Goal: Information Seeking & Learning: Check status

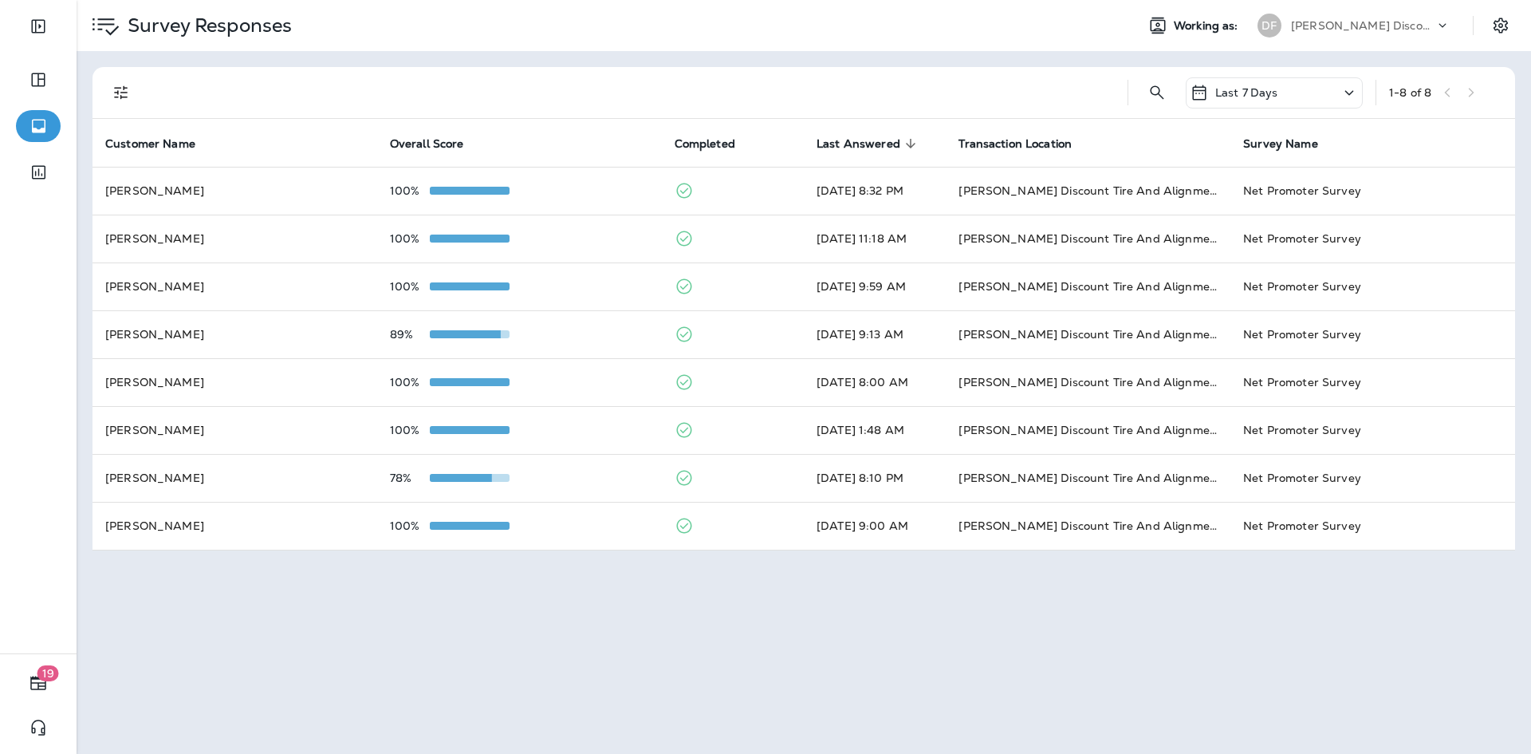
click at [199, 23] on p "Survey Responses" at bounding box center [206, 26] width 171 height 24
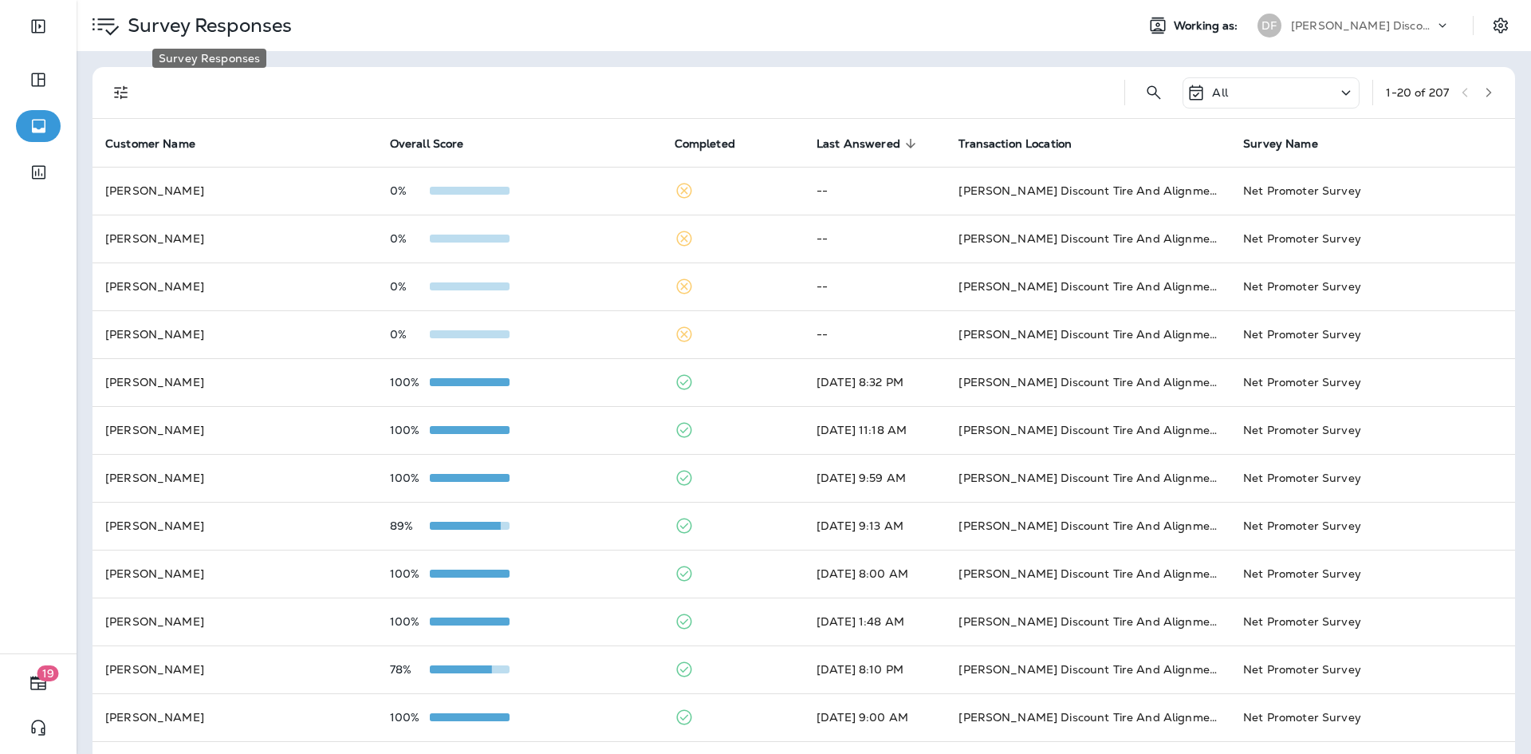
click at [187, 29] on p "Survey Responses" at bounding box center [206, 26] width 171 height 24
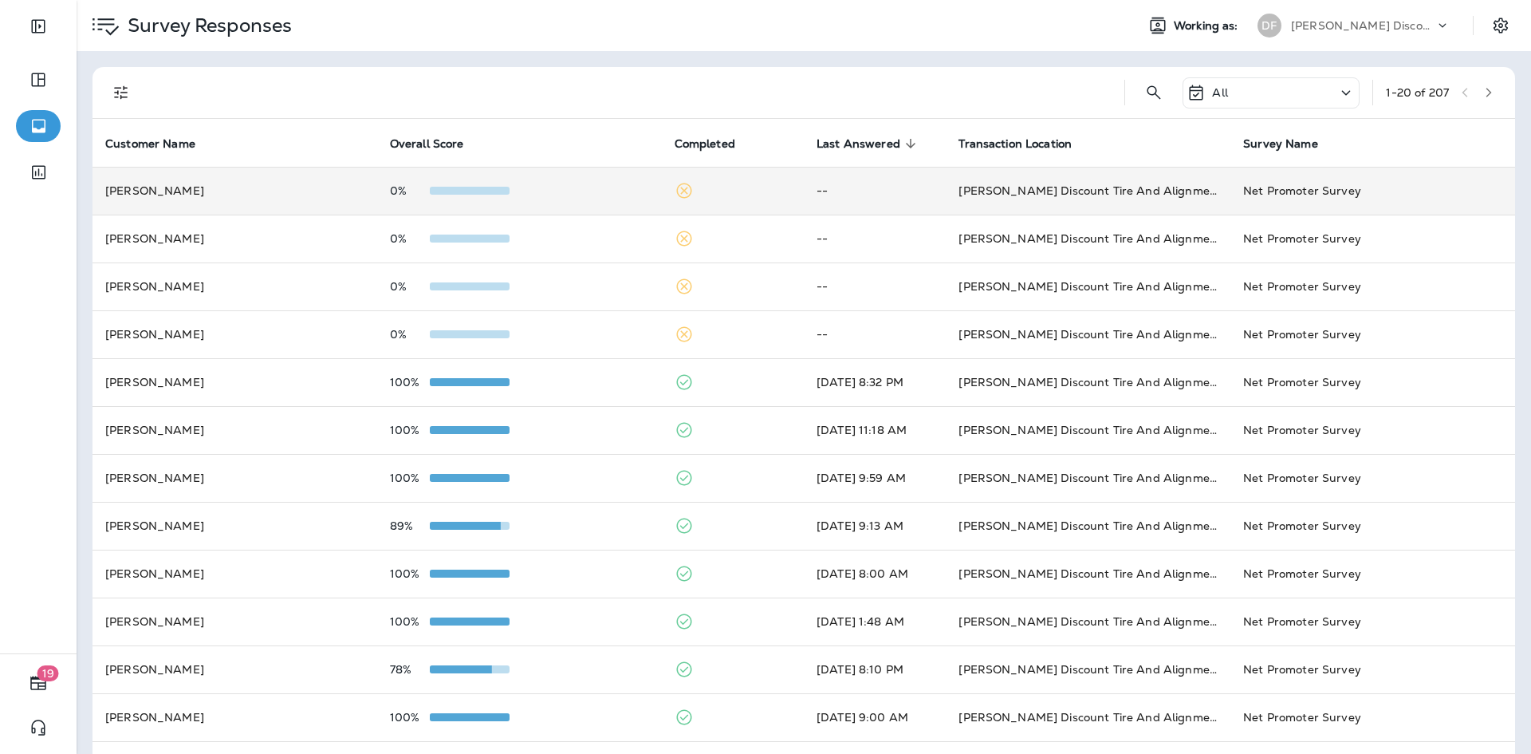
click at [253, 187] on td "Steve Eppich" at bounding box center [235, 191] width 285 height 48
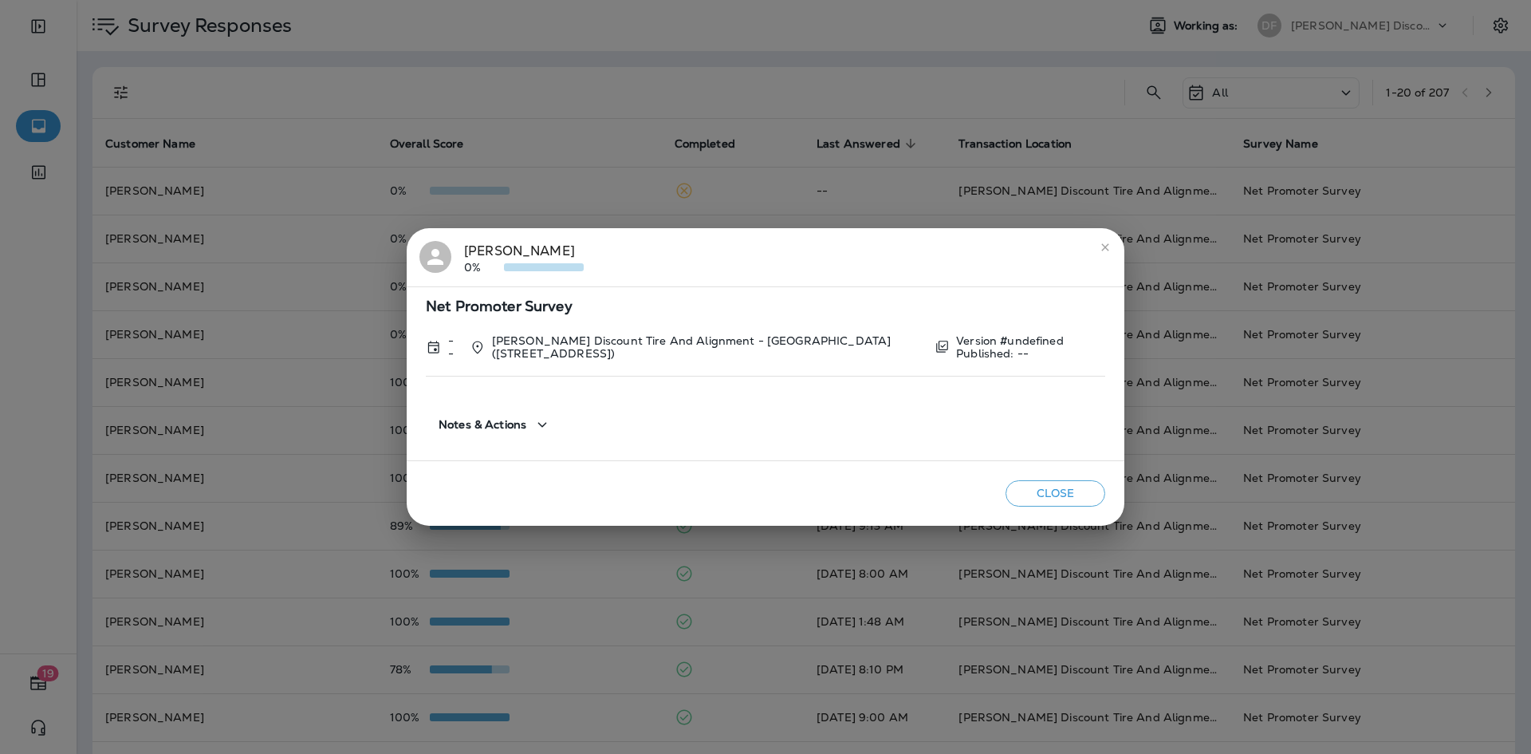
click at [1105, 245] on icon "close" at bounding box center [1105, 247] width 13 height 13
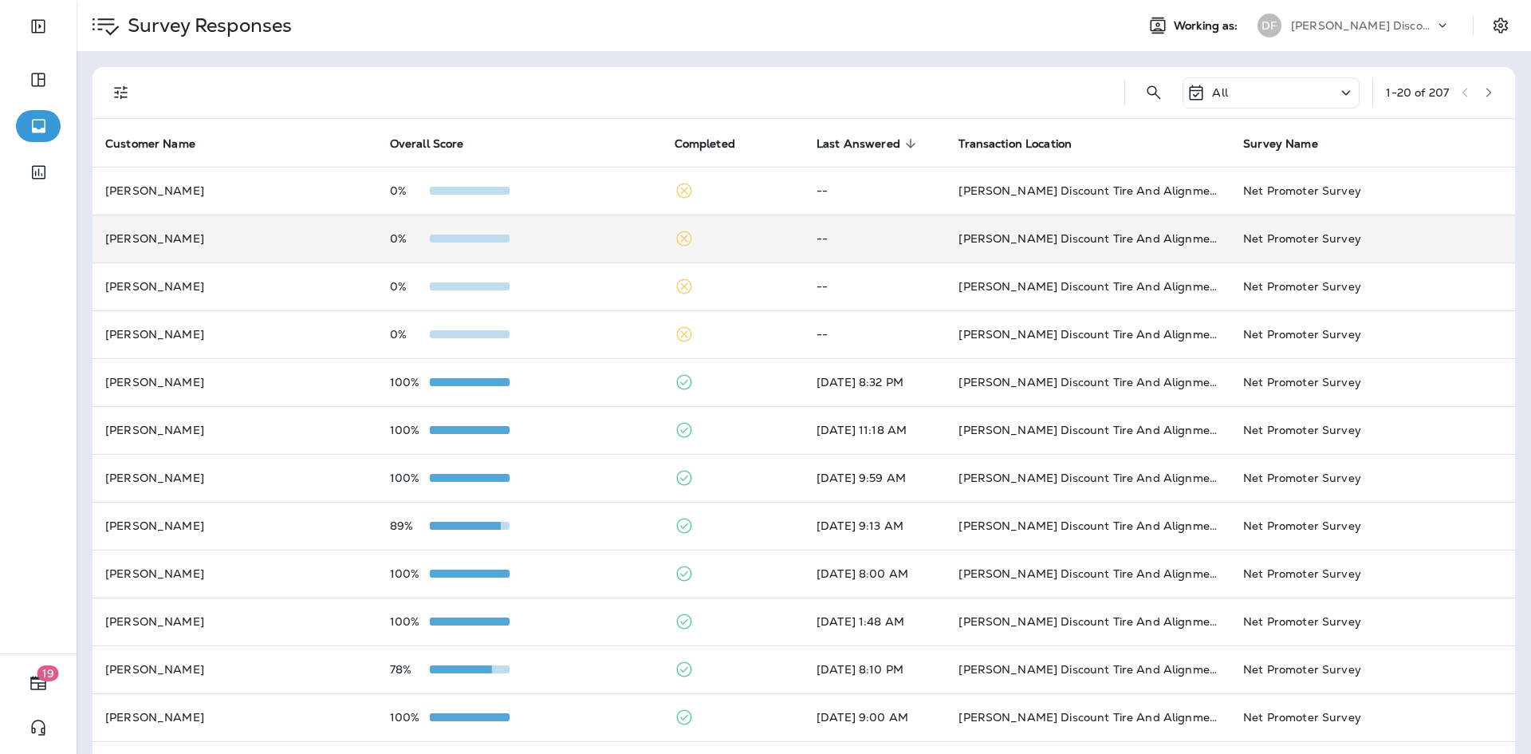
click at [238, 227] on td "Brian Vachon" at bounding box center [235, 239] width 285 height 48
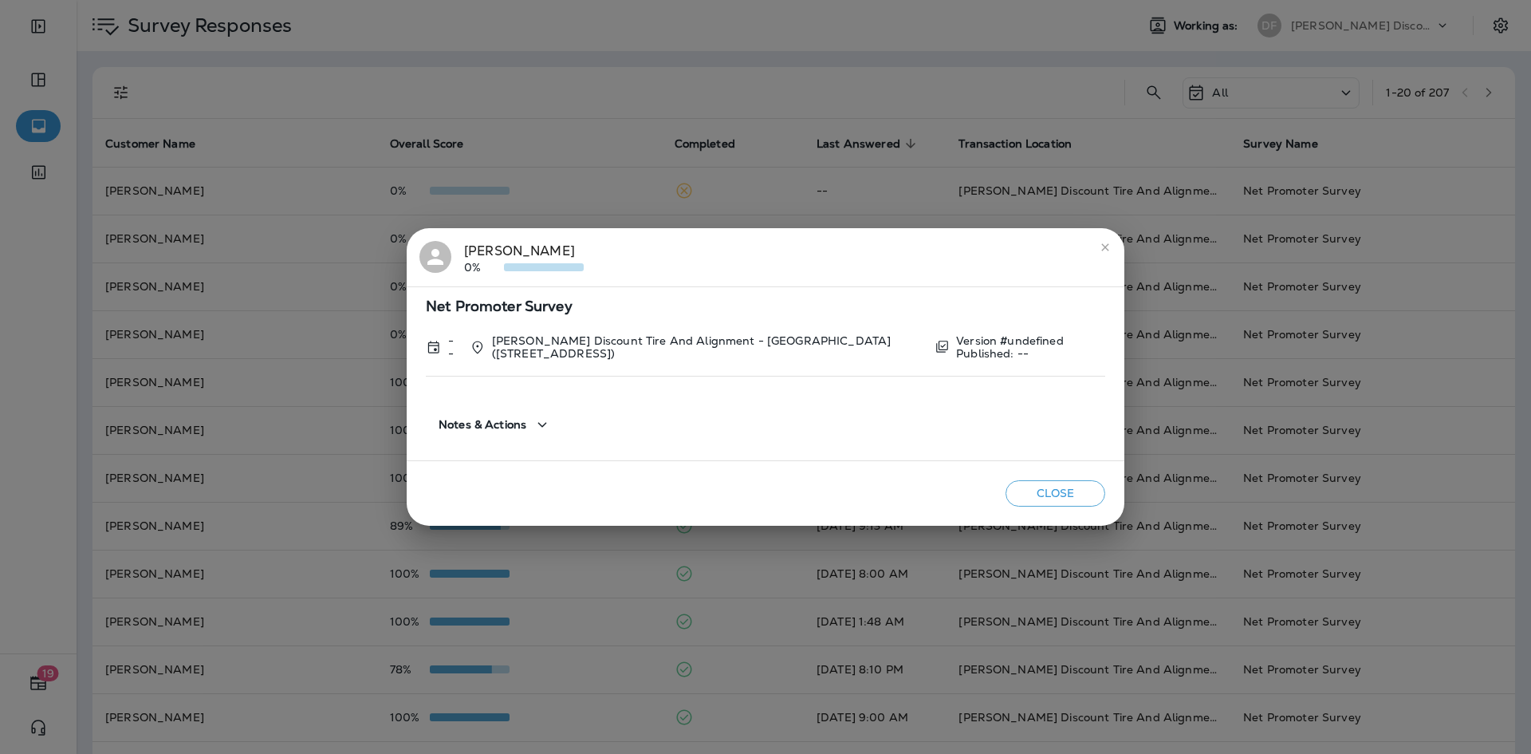
click at [235, 285] on div "Brian Vachon 0% Net Promoter Survey -- Don Foshay's Discount Tire And Alignment…" at bounding box center [765, 377] width 1531 height 754
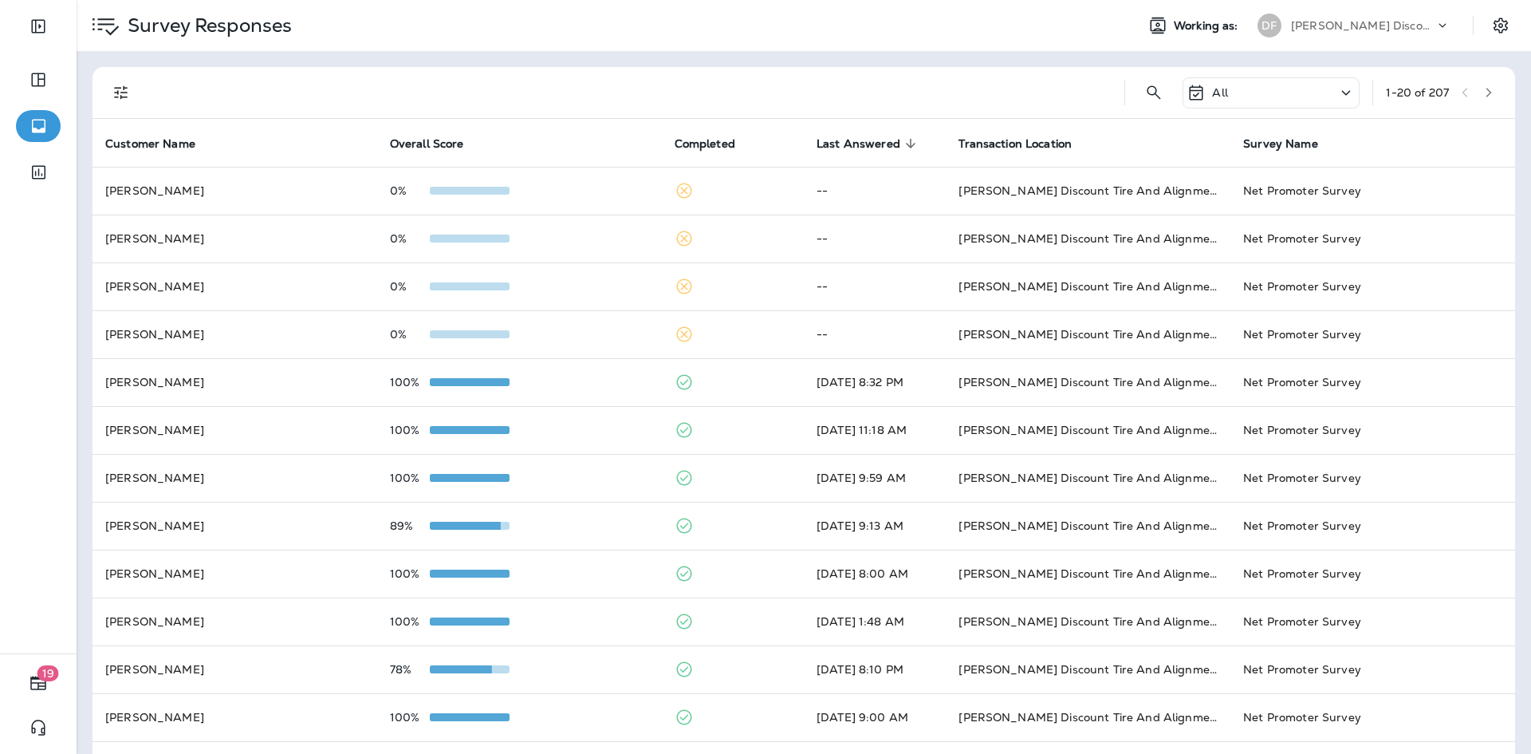
click at [235, 285] on td "Mike Deroche" at bounding box center [235, 286] width 285 height 48
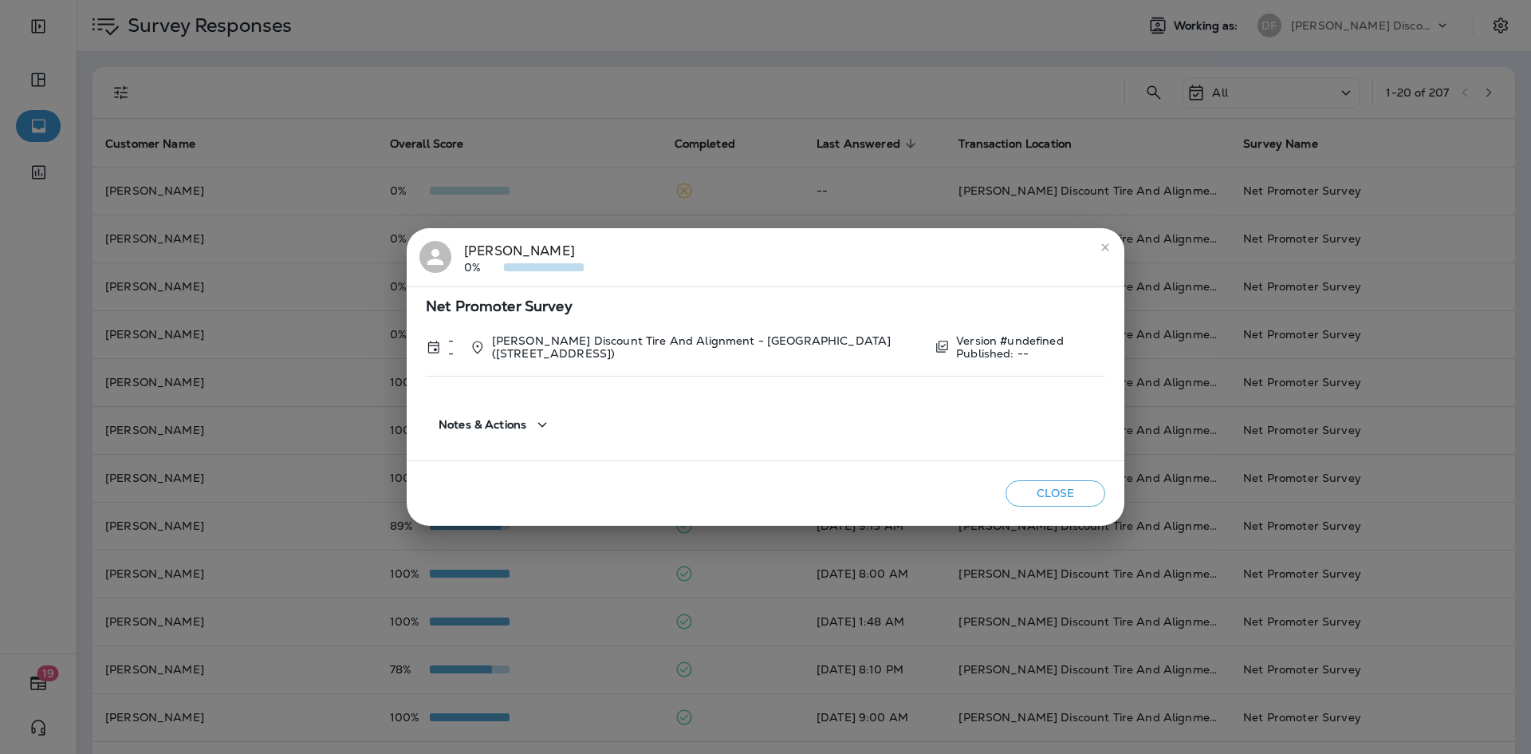
click at [235, 285] on div "Mike Deroche 0% Net Promoter Survey -- Don Foshay's Discount Tire And Alignment…" at bounding box center [765, 377] width 1531 height 754
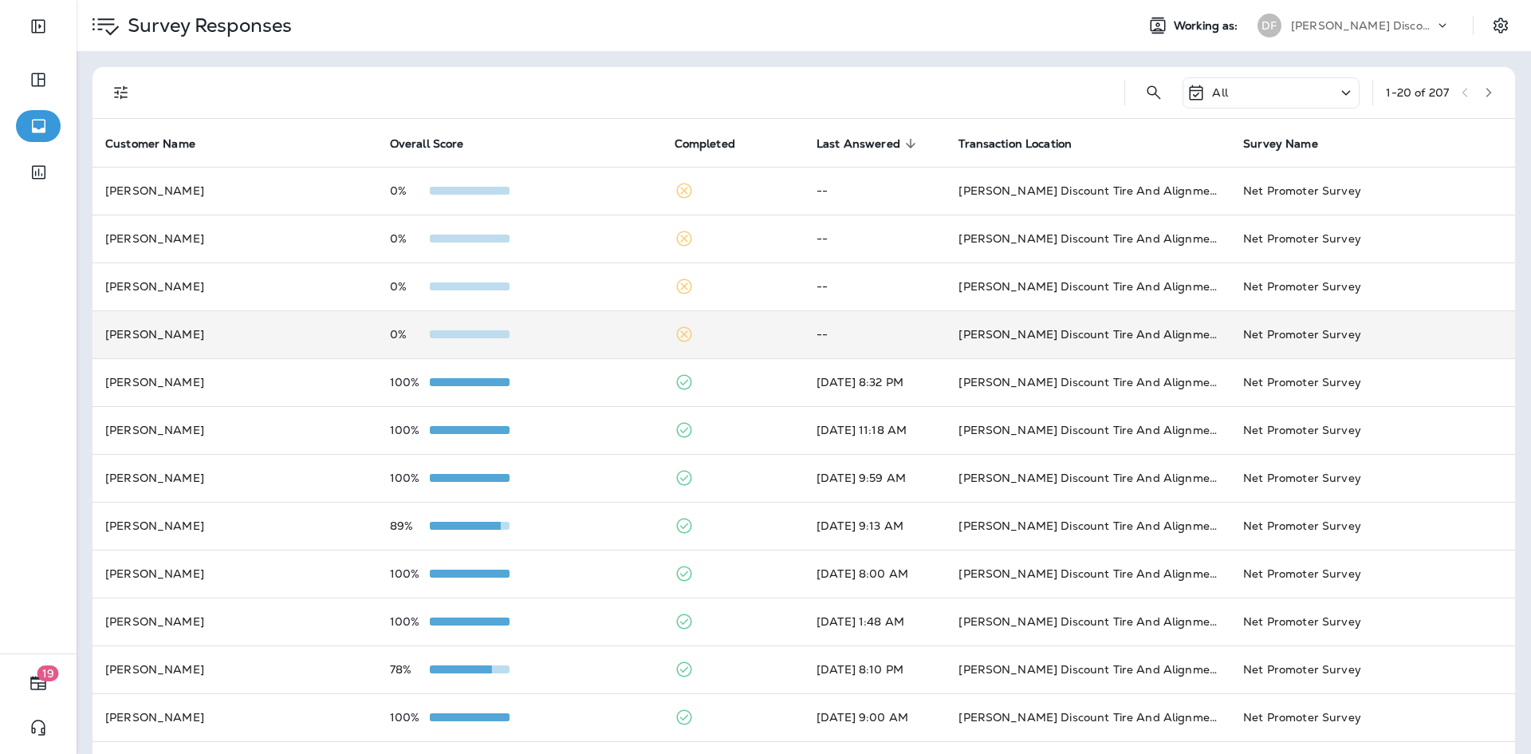
click at [230, 341] on td "Evelyn Baird" at bounding box center [235, 334] width 285 height 48
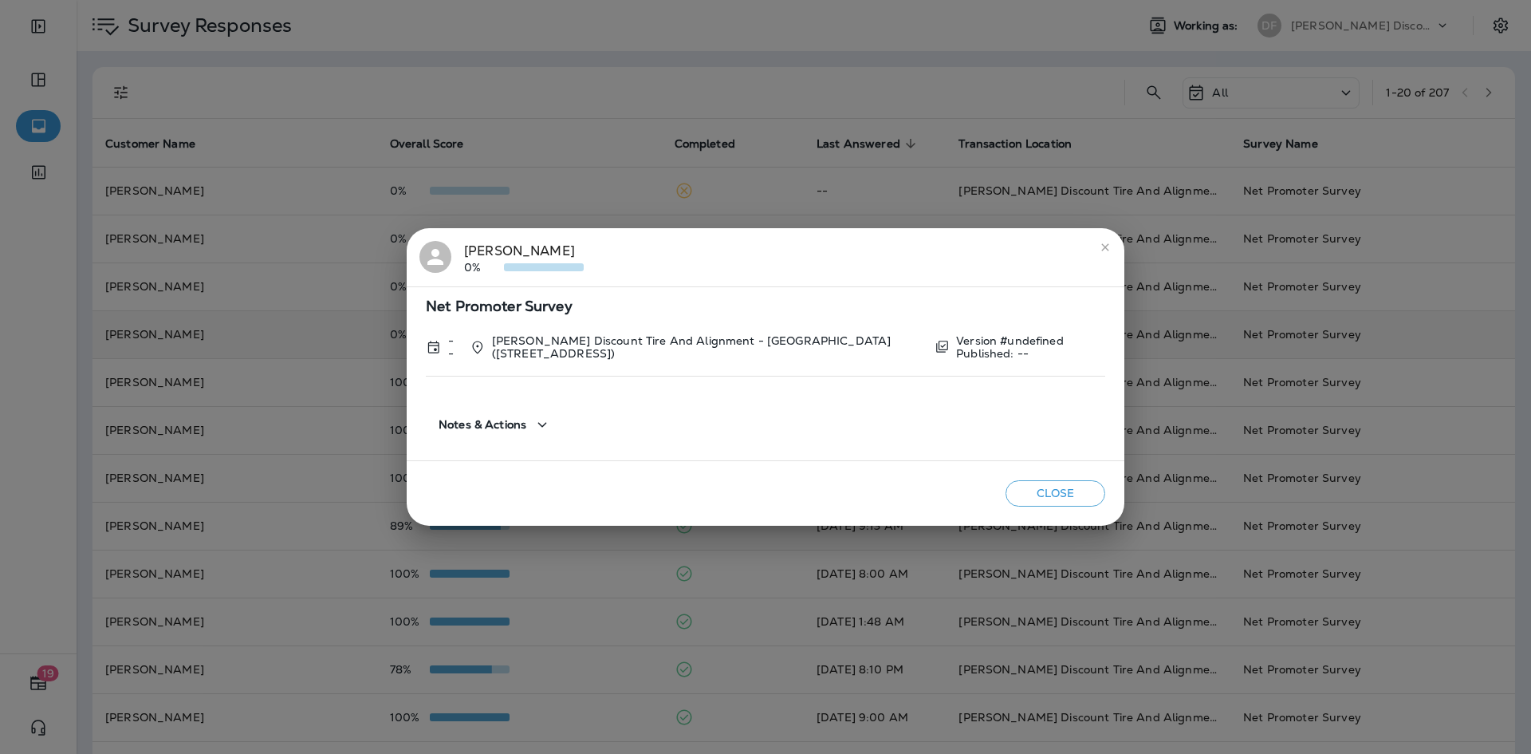
click at [230, 341] on div "Evelyn Baird 0% Net Promoter Survey -- Don Foshay's Discount Tire And Alignment…" at bounding box center [765, 377] width 1531 height 754
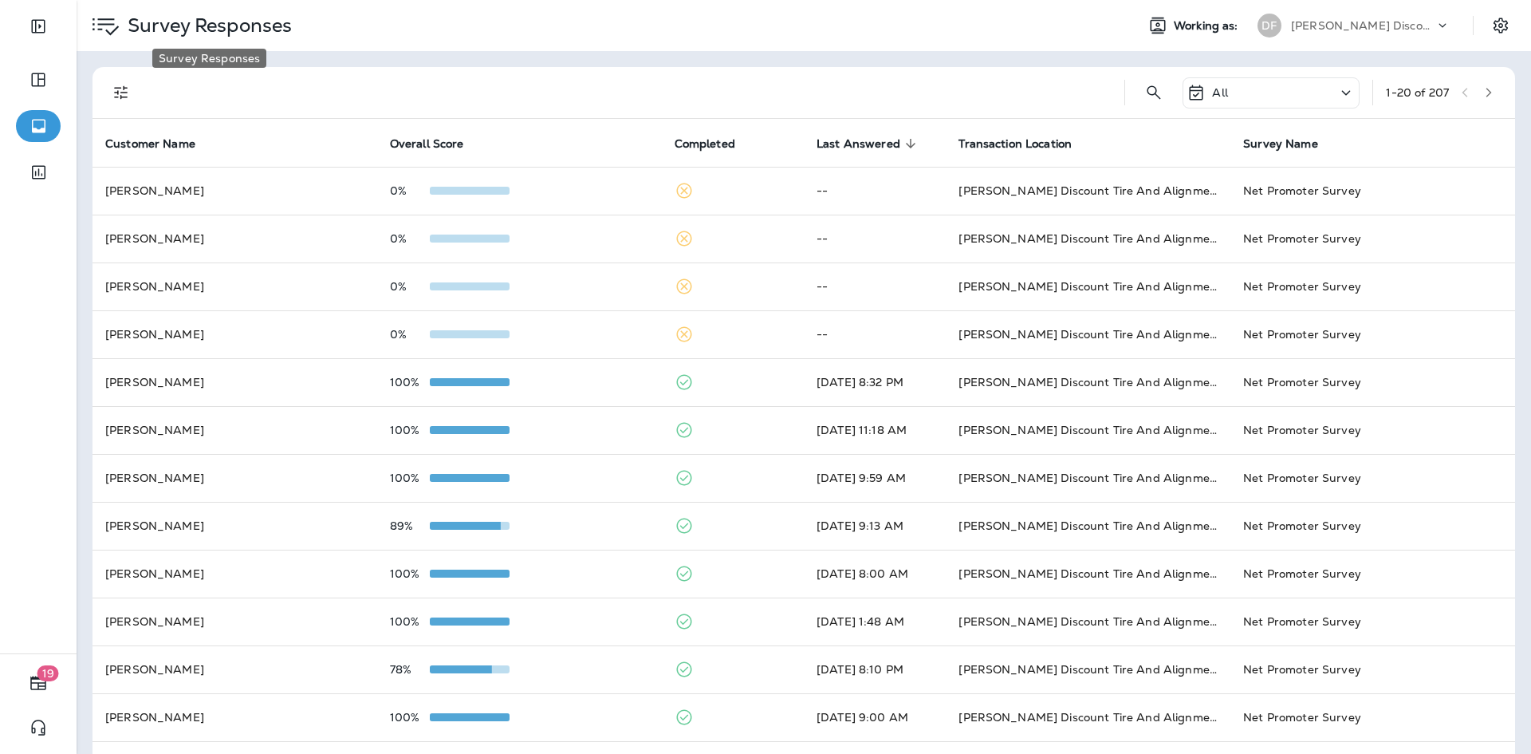
click at [206, 21] on p "Survey Responses" at bounding box center [206, 26] width 171 height 24
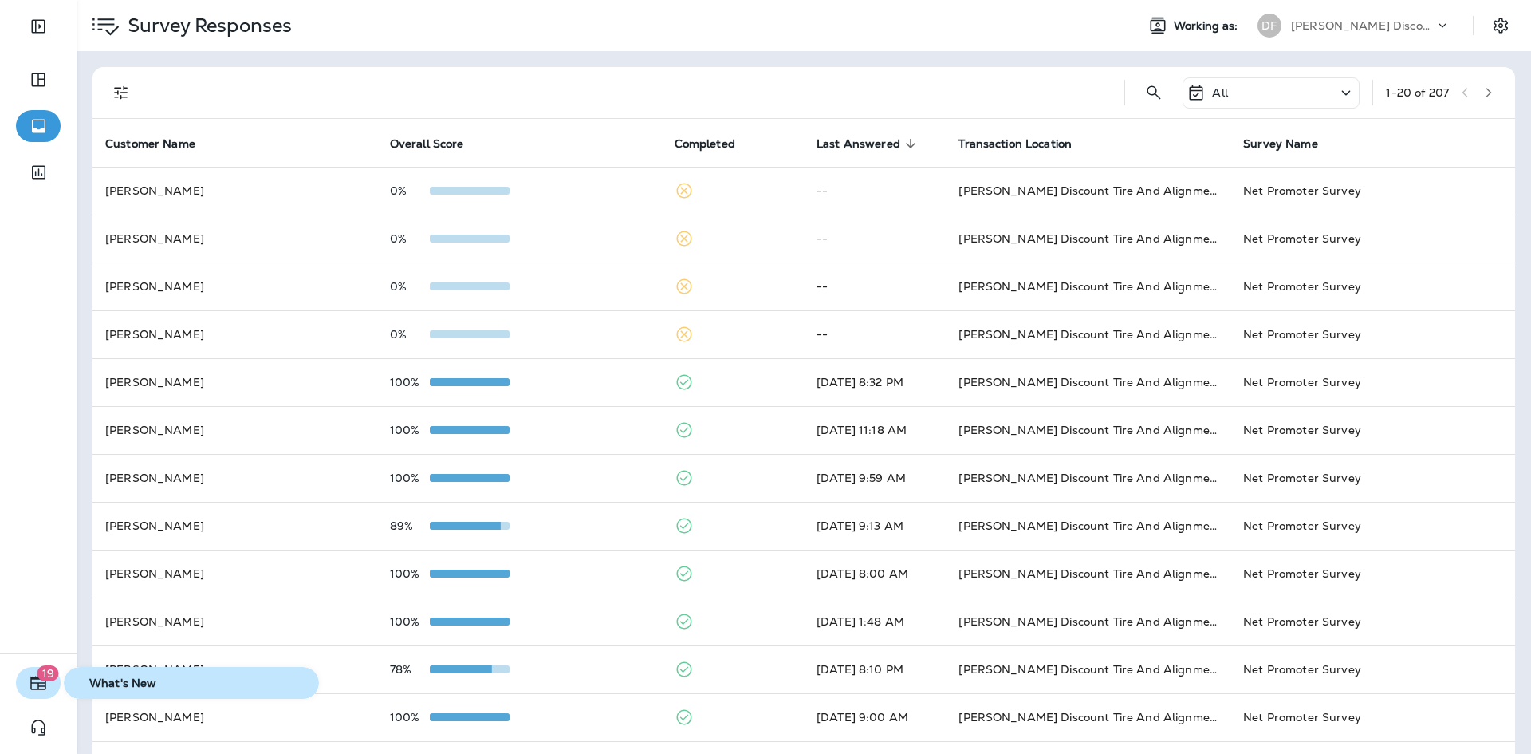
click at [45, 675] on span "19" at bounding box center [48, 673] width 22 height 16
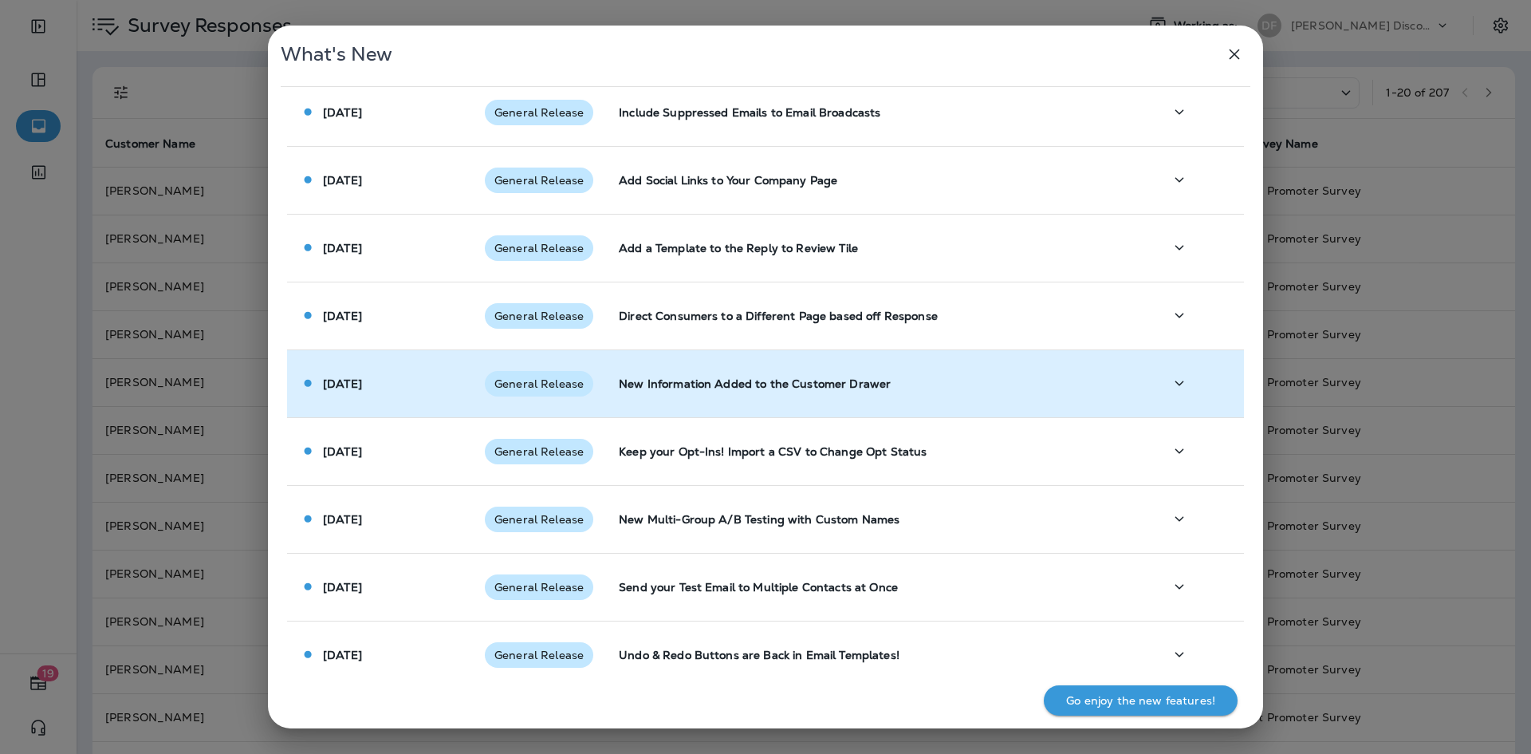
scroll to position [732, 0]
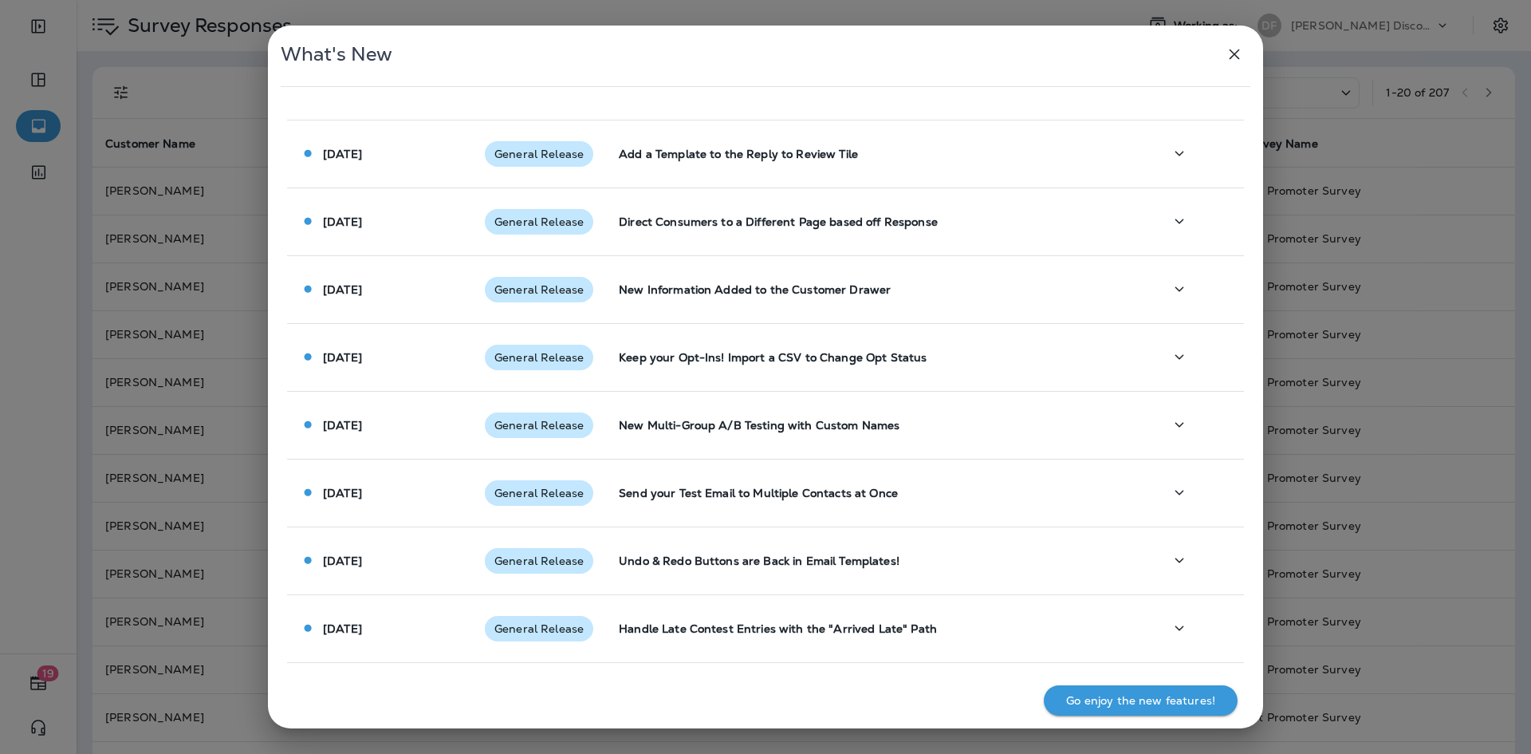
click at [1237, 57] on icon "button" at bounding box center [1235, 54] width 10 height 10
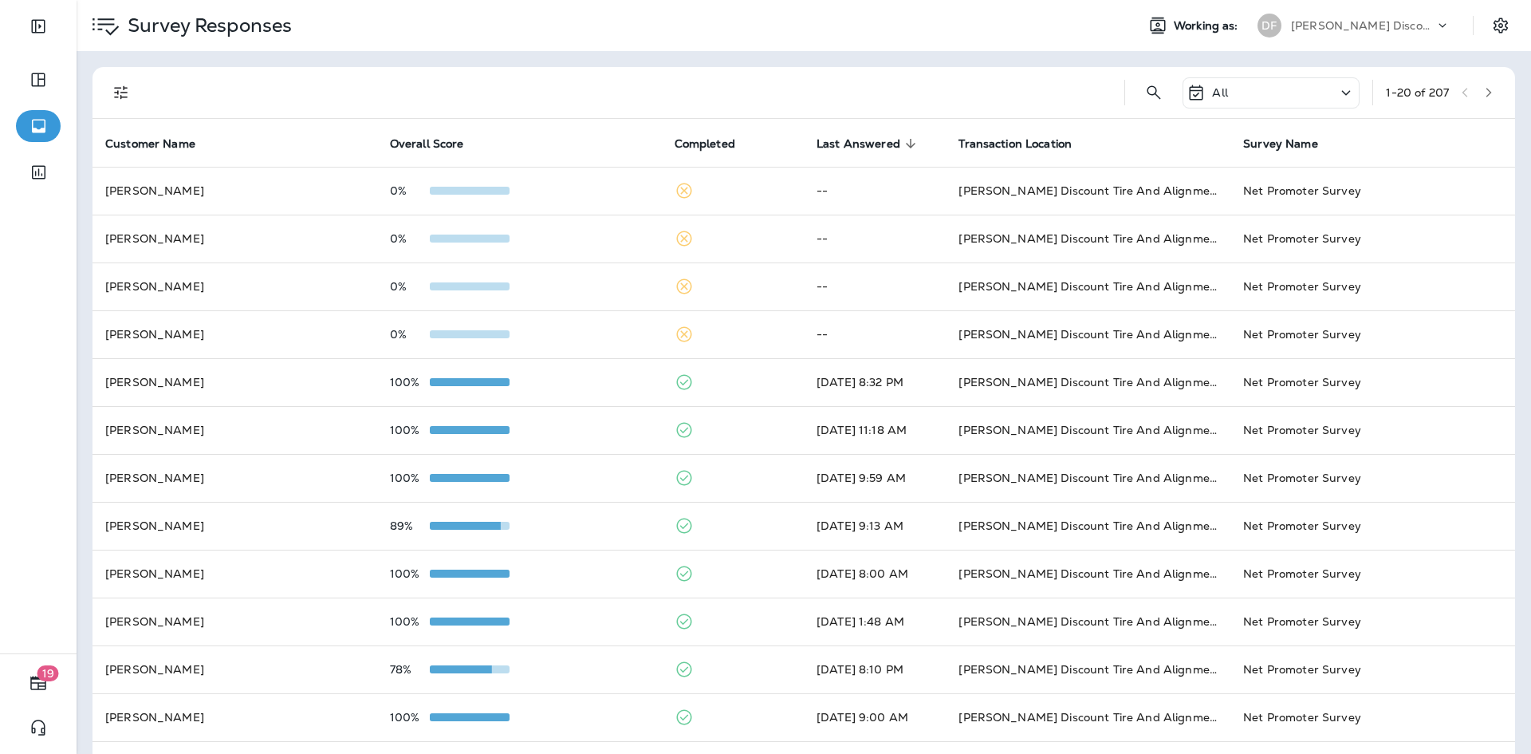
click at [104, 93] on div "All 1 - 20 of 207" at bounding box center [804, 93] width 1423 height 52
click at [115, 93] on icon "Filters" at bounding box center [121, 93] width 14 height 14
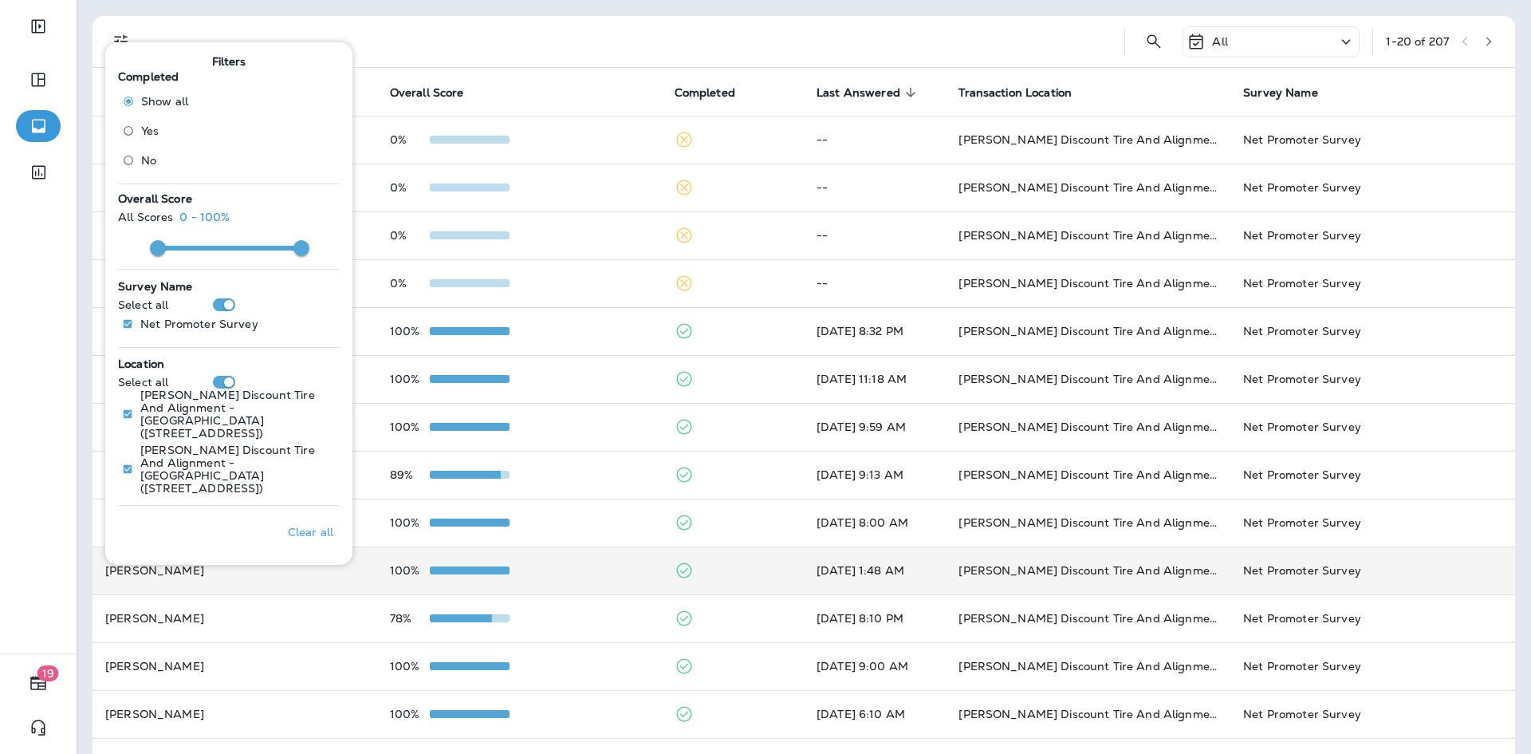
scroll to position [80, 0]
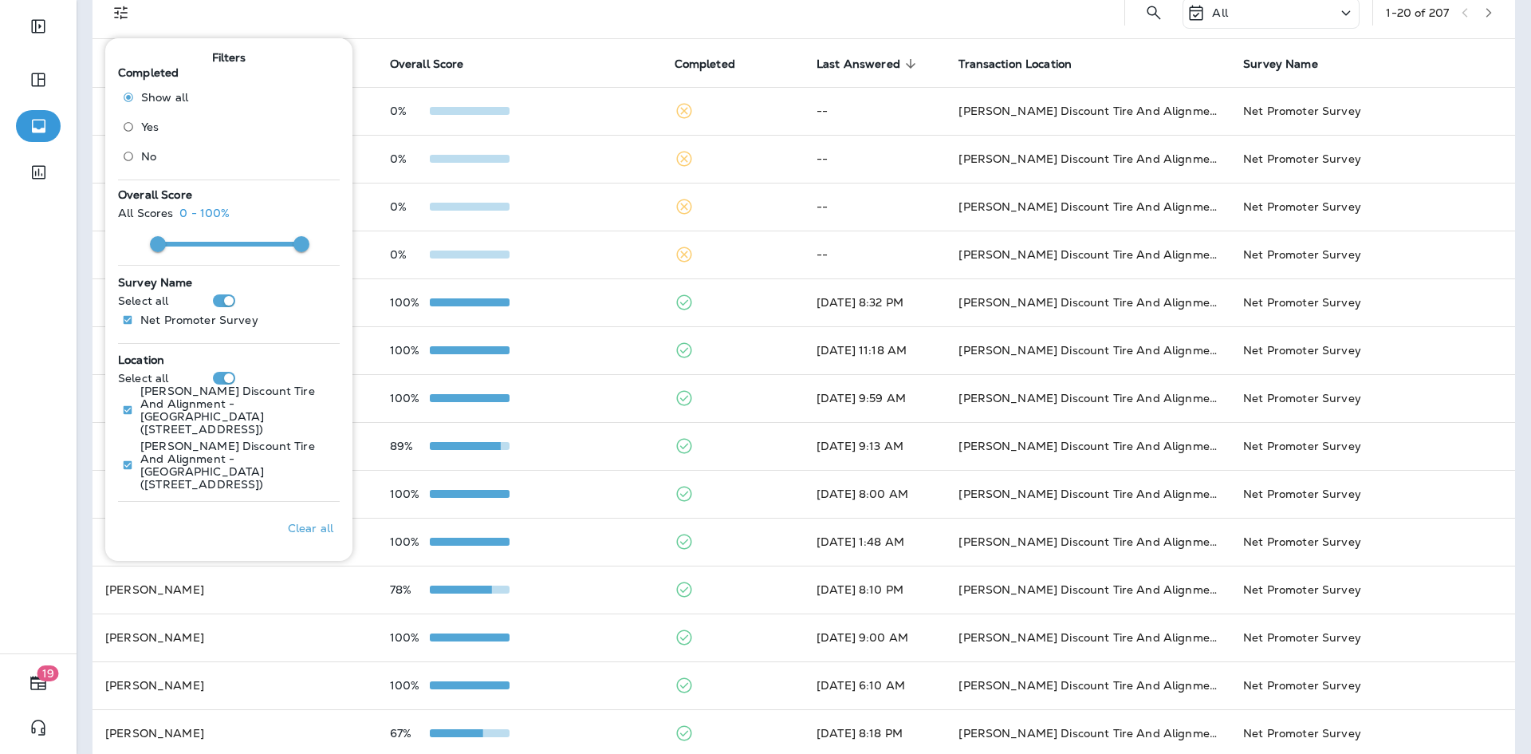
click at [71, 401] on div at bounding box center [38, 435] width 77 height 436
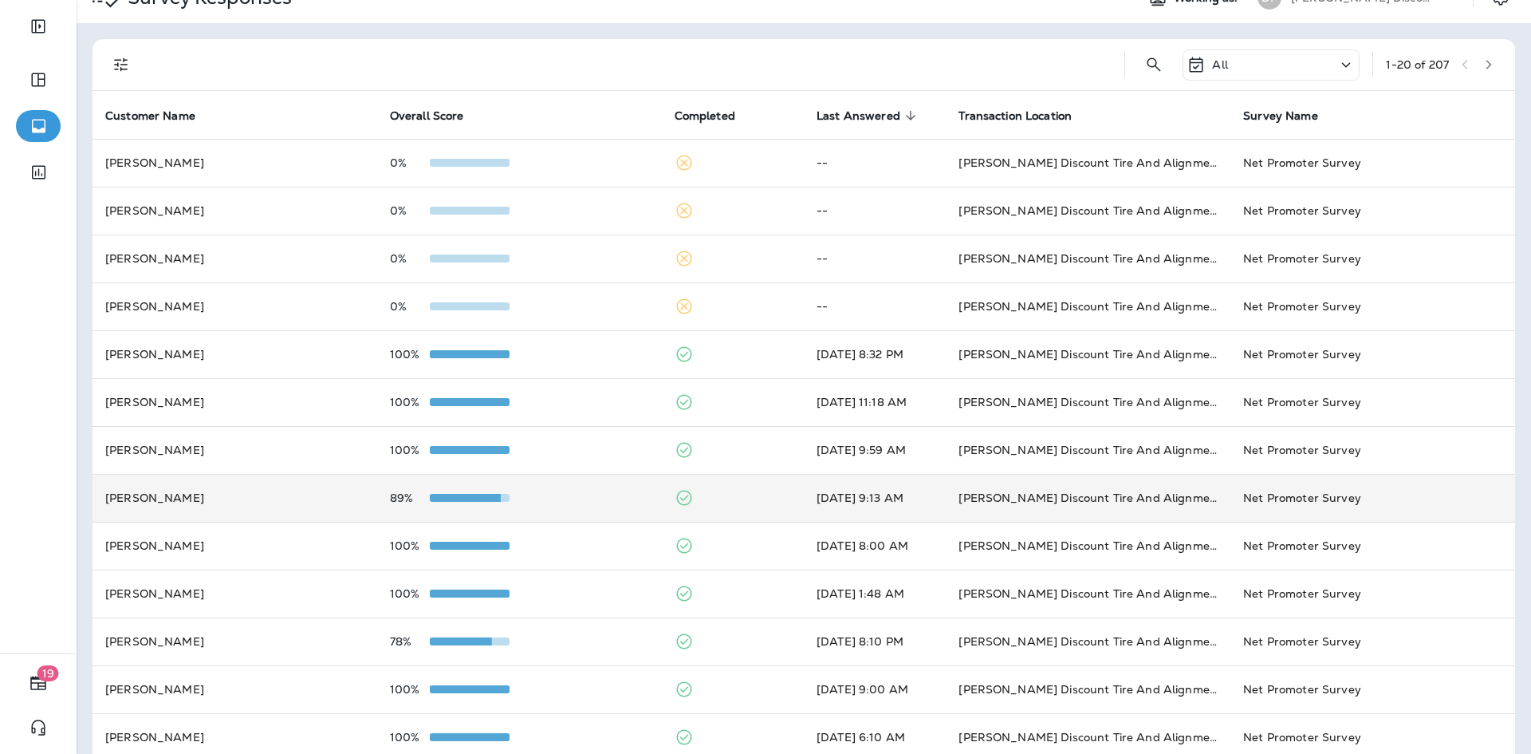
scroll to position [0, 0]
